Goal: Task Accomplishment & Management: Use online tool/utility

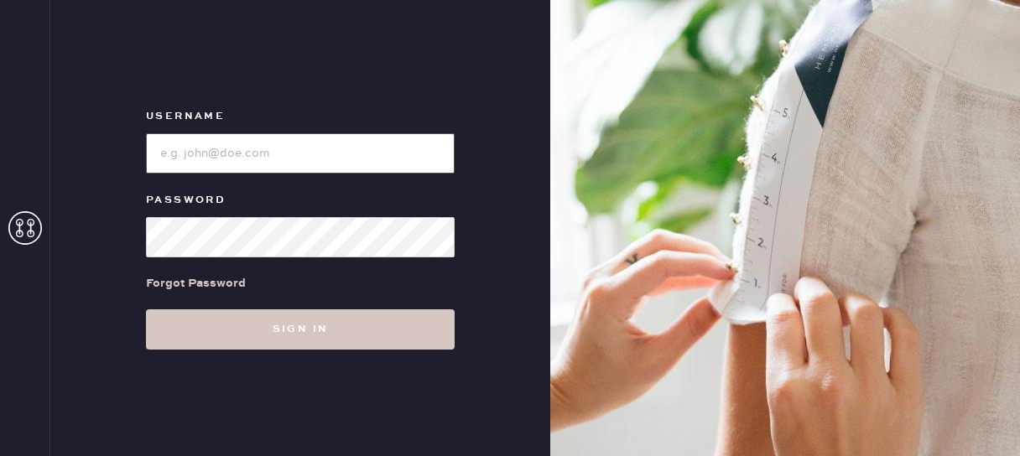
type input "reformationfillmore"
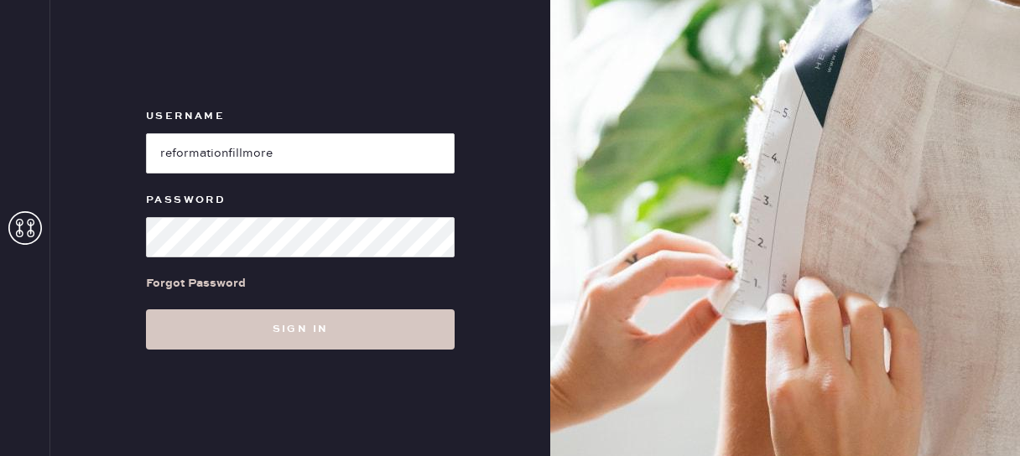
click at [276, 351] on div "Username Password Forgot Password Sign in" at bounding box center [300, 228] width 500 height 456
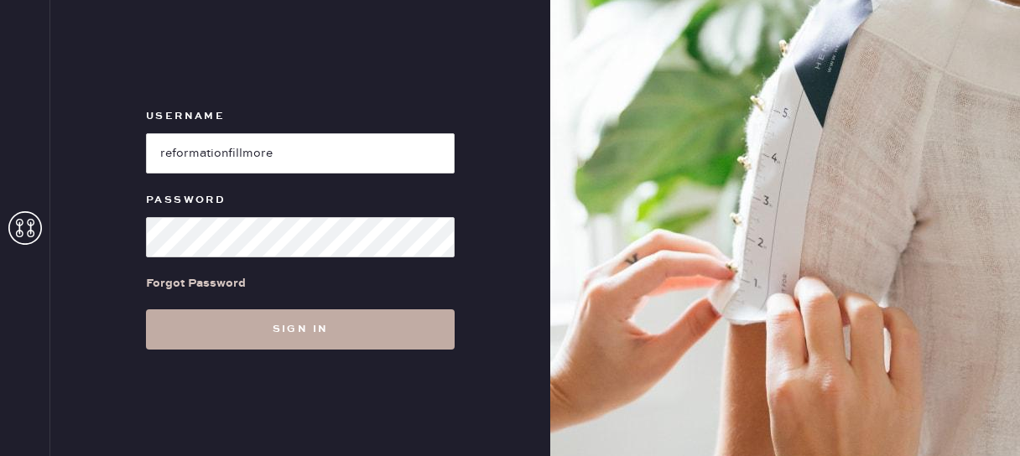
click at [276, 325] on button "Sign in" at bounding box center [300, 329] width 309 height 40
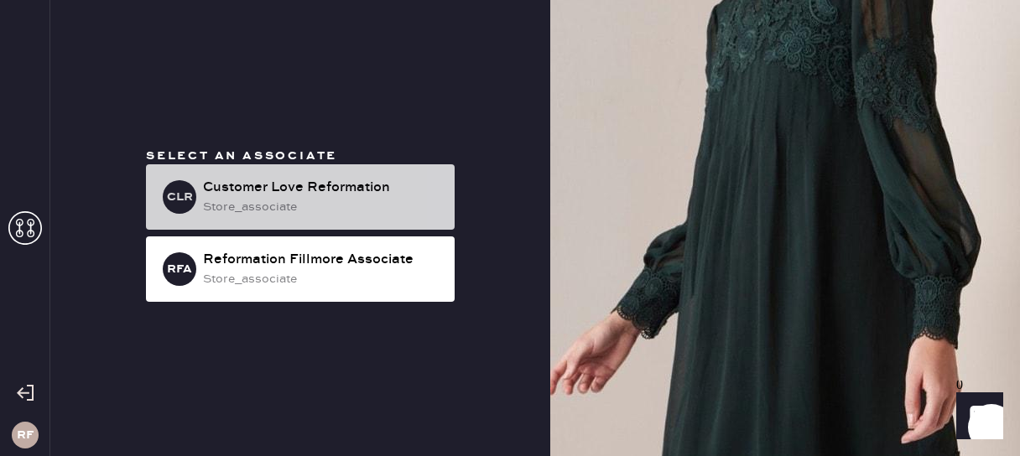
click at [262, 198] on div "store_associate" at bounding box center [322, 207] width 238 height 18
click at [277, 209] on div "store_associate" at bounding box center [322, 207] width 238 height 18
click at [381, 192] on div "Customer Love Reformation" at bounding box center [322, 188] width 238 height 20
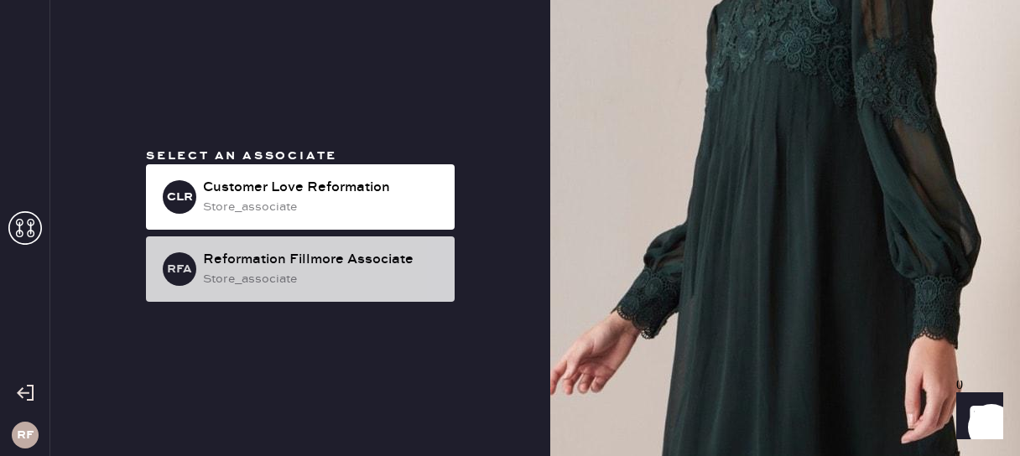
click at [341, 262] on div "Reformation Fillmore Associate" at bounding box center [322, 260] width 238 height 20
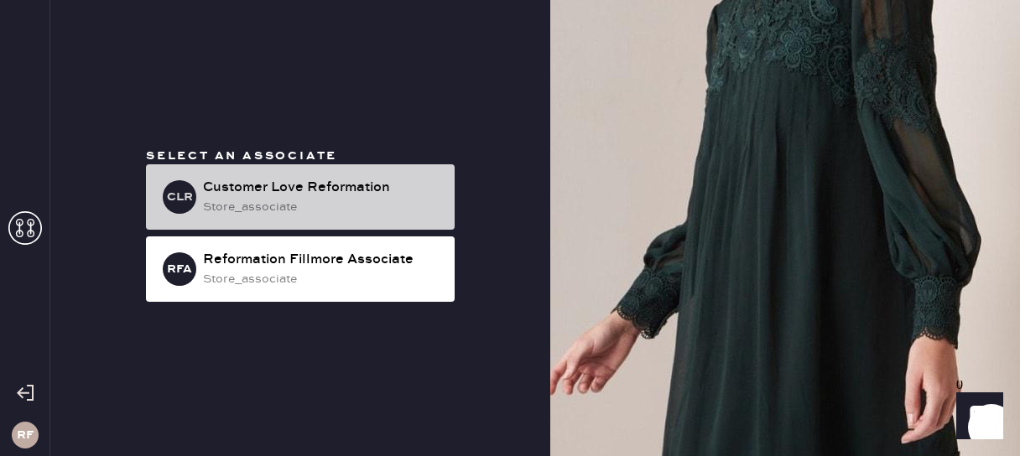
click at [420, 169] on div "CLR Customer Love Reformation store_associate" at bounding box center [300, 196] width 309 height 65
click at [273, 184] on div "Customer Love Reformation" at bounding box center [322, 188] width 238 height 20
click at [418, 201] on div "store_associate" at bounding box center [322, 207] width 238 height 18
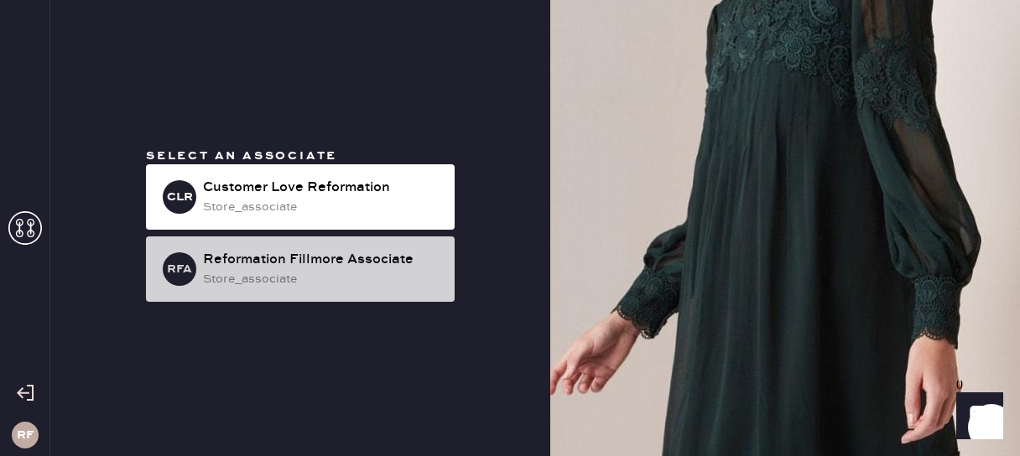
click at [239, 299] on div "RFA Reformation Fillmore Associate store_associate" at bounding box center [300, 268] width 309 height 65
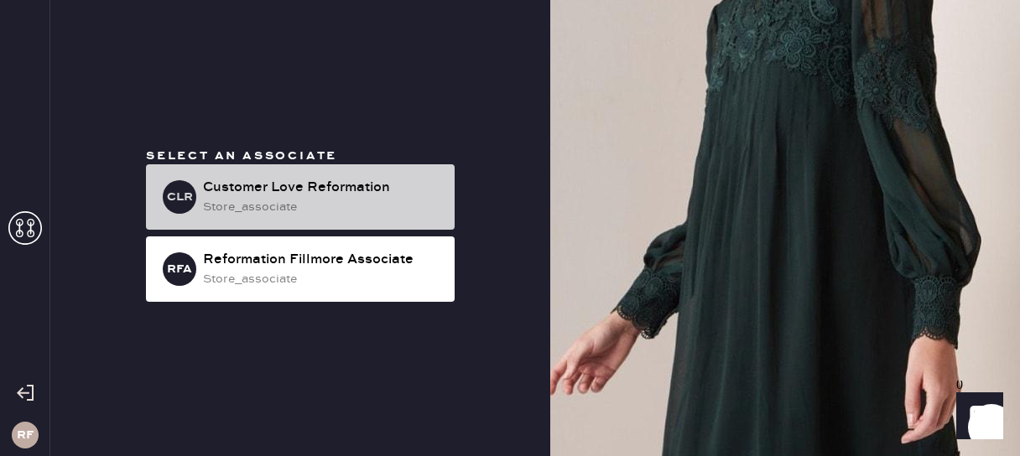
click at [235, 185] on div "Customer Love Reformation" at bounding box center [322, 188] width 238 height 20
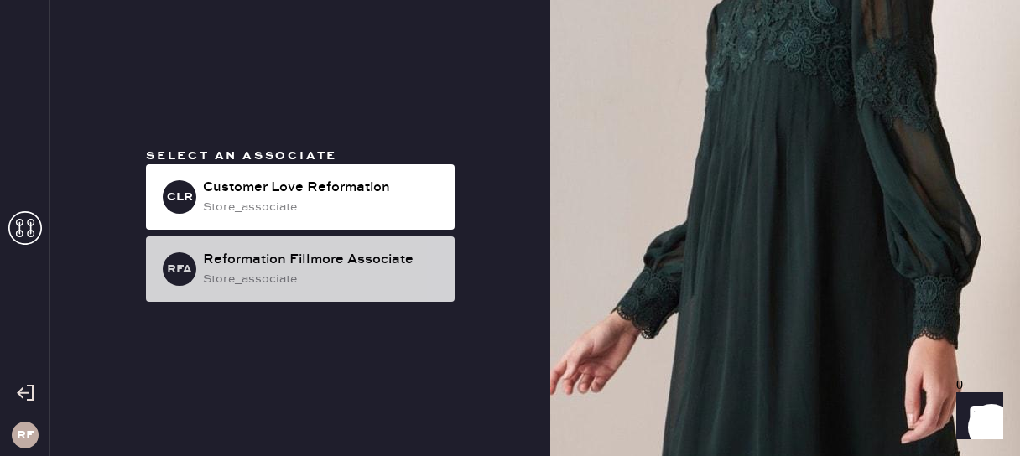
click at [277, 286] on div "store_associate" at bounding box center [322, 279] width 238 height 18
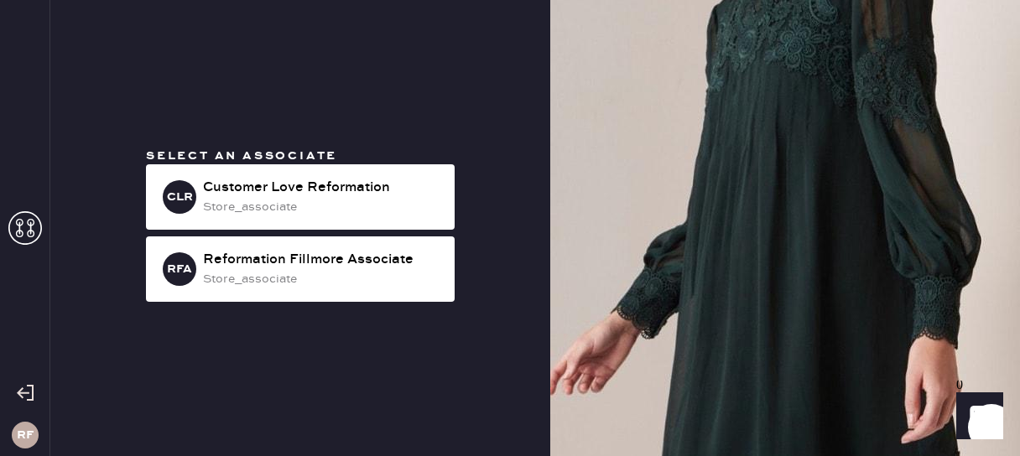
click at [376, 148] on div "Select an associate CLR Customer Love Reformation store_associate RFA Reformati…" at bounding box center [299, 228] width 335 height 161
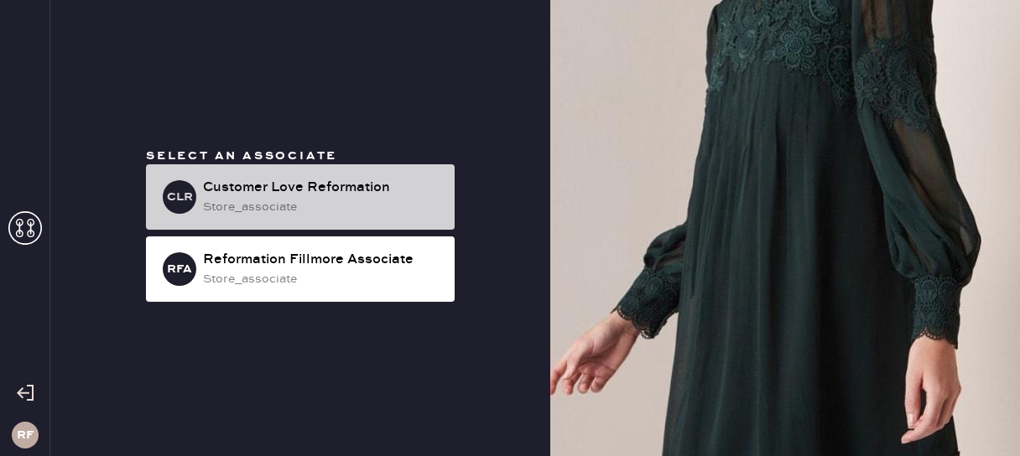
click at [265, 189] on div "Customer Love Reformation" at bounding box center [322, 188] width 238 height 20
